Goal: Check status

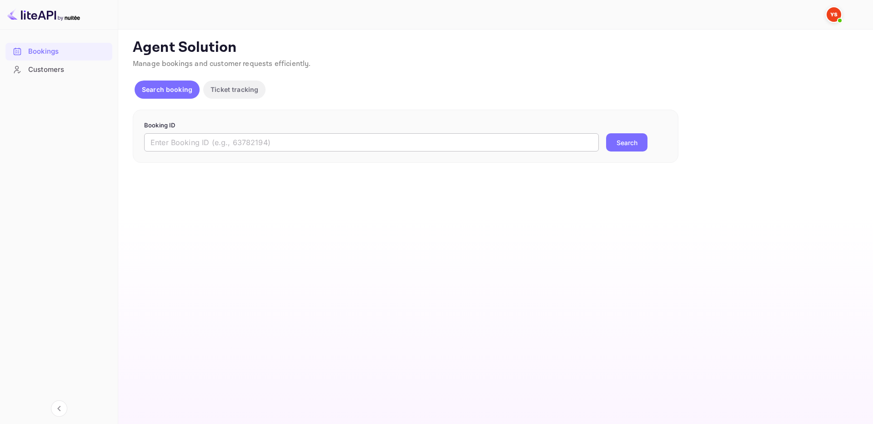
drag, startPoint x: 518, startPoint y: 146, endPoint x: 568, endPoint y: 147, distance: 50.0
click at [518, 146] on input "text" at bounding box center [371, 142] width 455 height 18
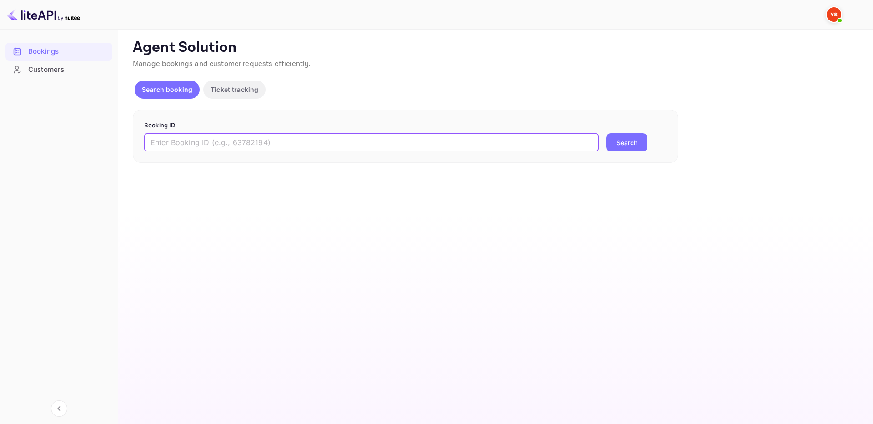
paste input "7944217"
type input "7944217"
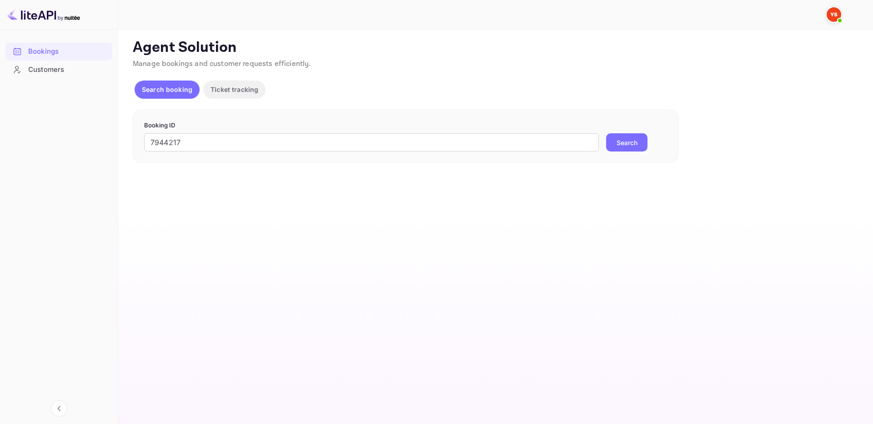
click at [611, 143] on button "Search" at bounding box center [626, 142] width 41 height 18
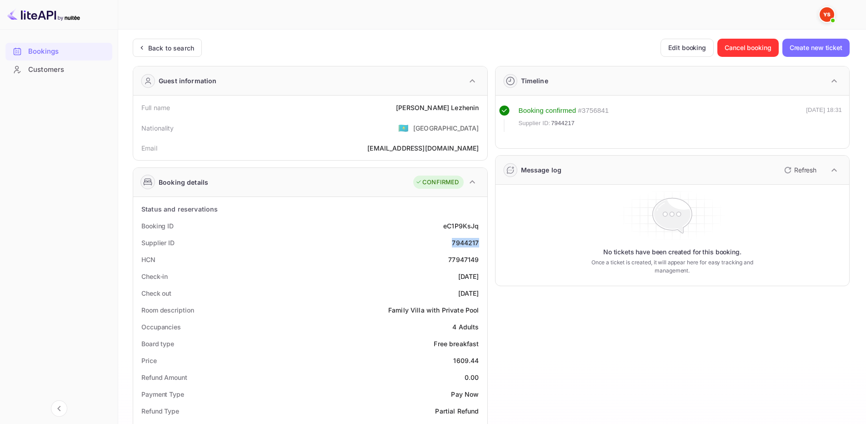
drag, startPoint x: 457, startPoint y: 241, endPoint x: 481, endPoint y: 240, distance: 24.1
click at [481, 240] on div "Supplier ID 7944217" at bounding box center [310, 242] width 347 height 17
copy div "7944217"
drag, startPoint x: 433, startPoint y: 109, endPoint x: 478, endPoint y: 110, distance: 45.0
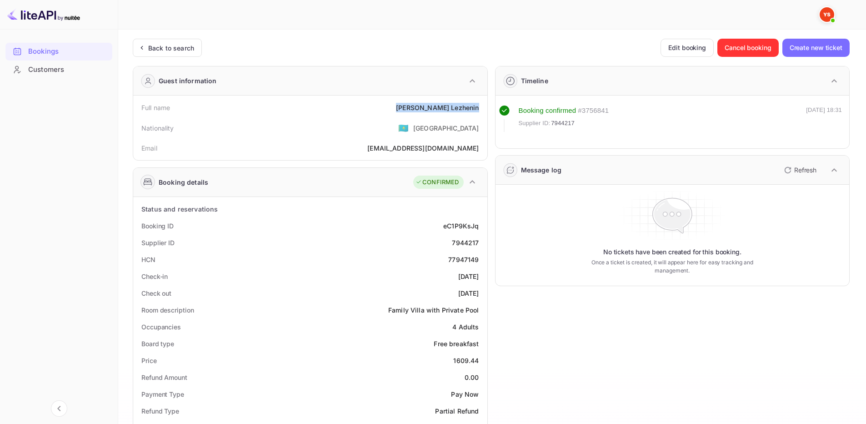
click at [478, 110] on div "Full name [PERSON_NAME]" at bounding box center [310, 107] width 347 height 17
copy div "[PERSON_NAME]"
drag, startPoint x: 450, startPoint y: 363, endPoint x: 482, endPoint y: 359, distance: 32.1
click at [482, 359] on div "Price 1609.44" at bounding box center [310, 360] width 347 height 17
copy div "1609.44"
